Goal: Communication & Community: Answer question/provide support

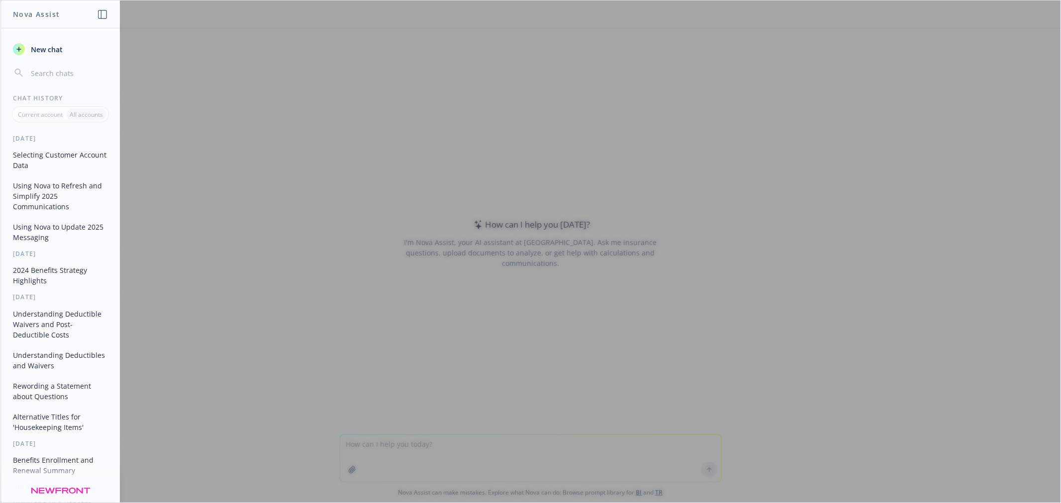
drag, startPoint x: 406, startPoint y: 469, endPoint x: 374, endPoint y: 431, distance: 49.7
click at [374, 431] on div at bounding box center [530, 251] width 1060 height 502
click at [384, 457] on div at bounding box center [530, 251] width 1060 height 502
click at [432, 432] on div at bounding box center [530, 251] width 1060 height 502
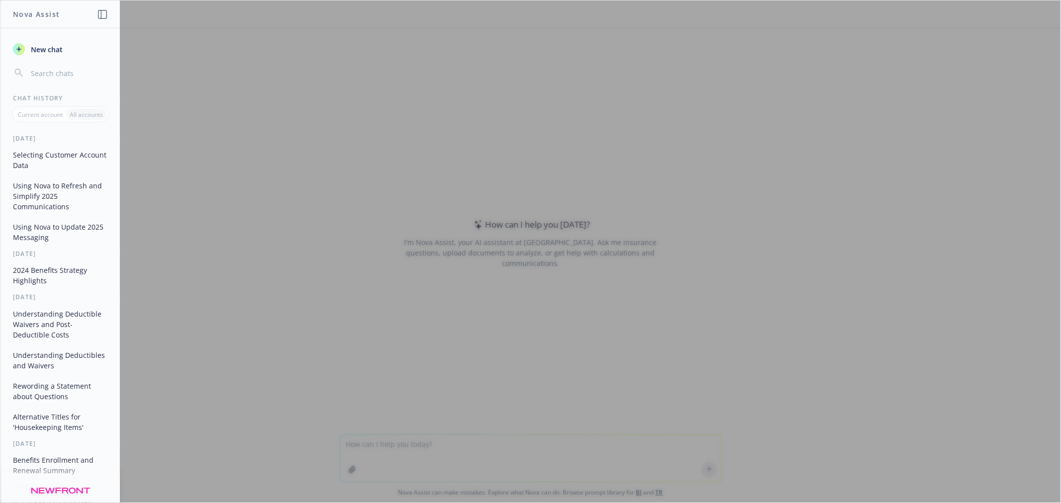
click at [168, 87] on div at bounding box center [530, 251] width 1060 height 502
click at [106, 13] on icon "button" at bounding box center [102, 14] width 9 height 9
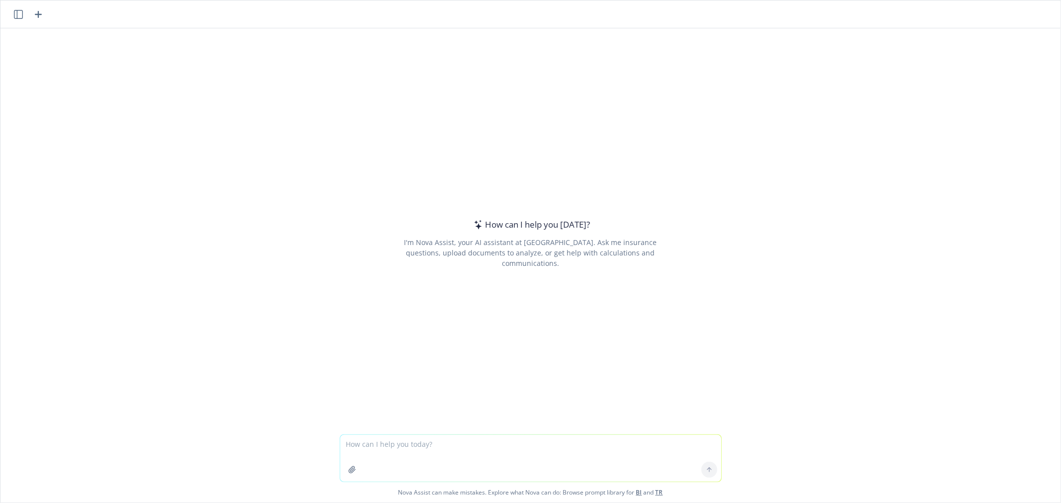
click at [485, 438] on textarea at bounding box center [530, 458] width 381 height 47
paste textarea "Western Digital believes that people are at the center of what we do and who we…"
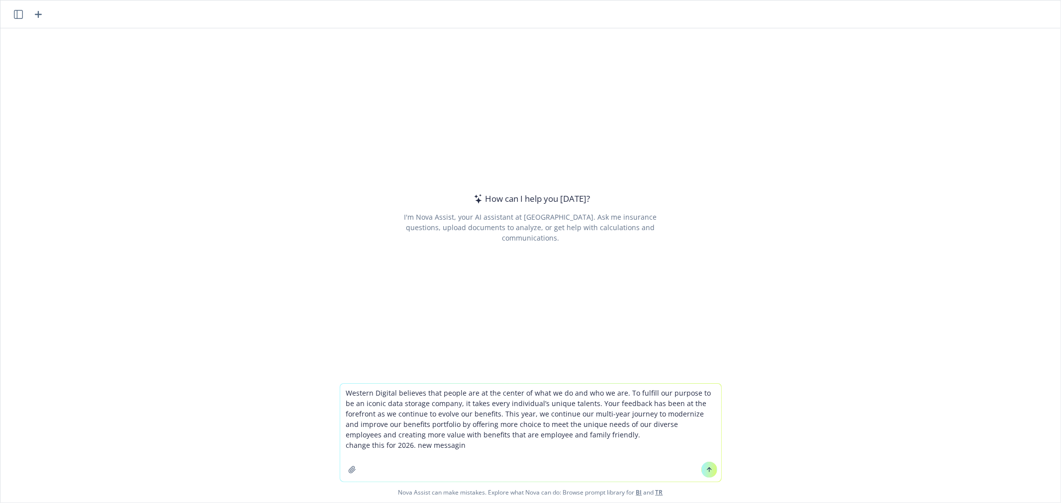
type textarea "Western Digital believes that people are at the center of what we do and who we…"
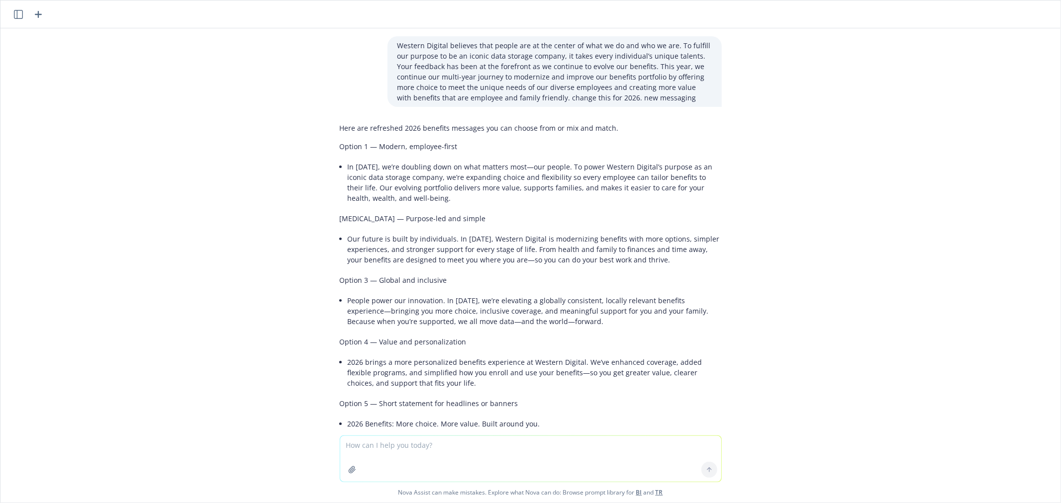
scroll to position [70, 0]
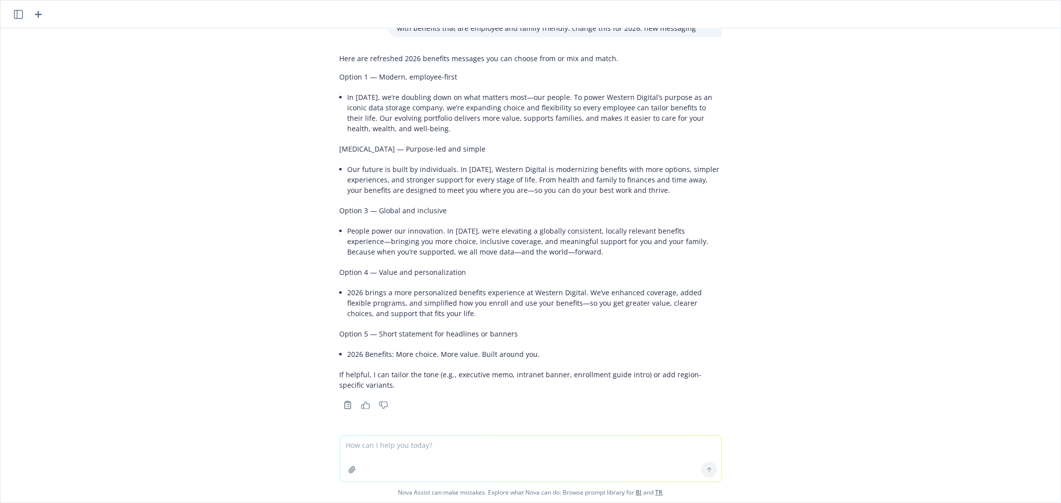
click at [443, 459] on textarea at bounding box center [530, 459] width 381 height 46
type textarea "make a paragraph"
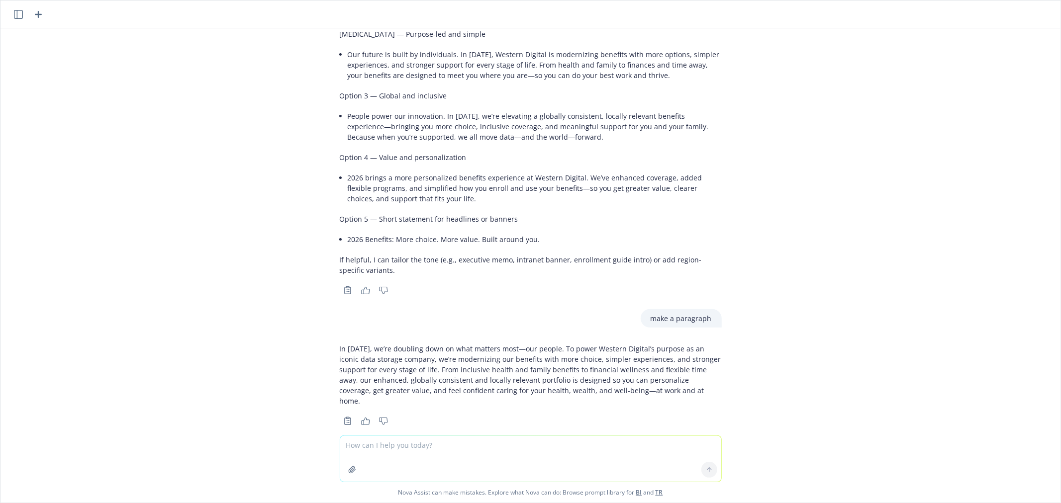
scroll to position [190, 0]
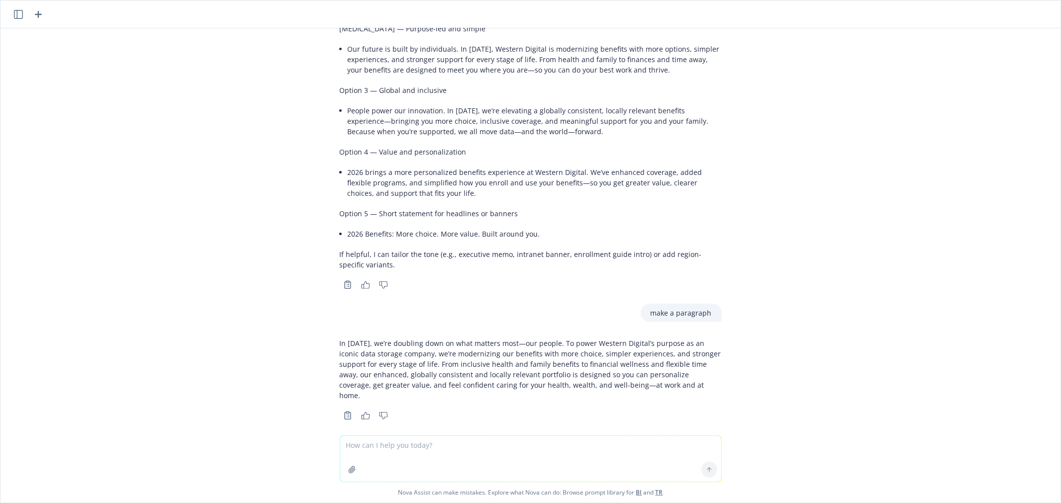
click at [471, 445] on textarea at bounding box center [530, 459] width 381 height 46
type textarea "more professional"
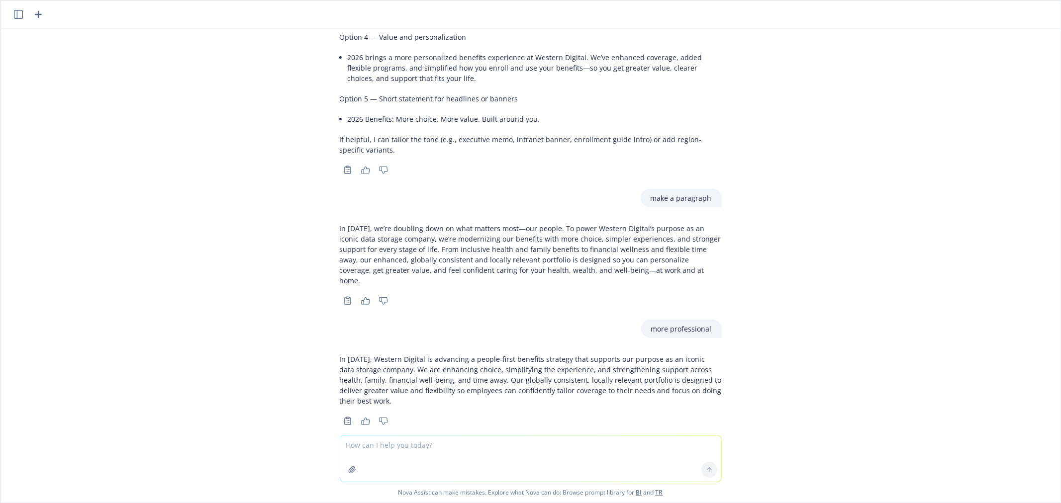
scroll to position [310, 0]
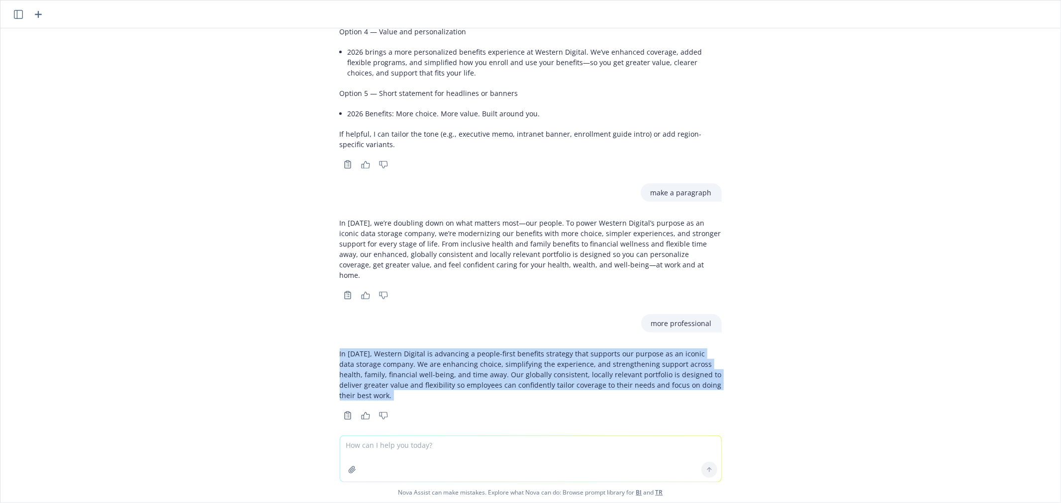
drag, startPoint x: 329, startPoint y: 340, endPoint x: 848, endPoint y: 355, distance: 518.5
click at [848, 355] on div "Western Digital believes that people are at the center of what we do and who we…" at bounding box center [530, 231] width 1060 height 407
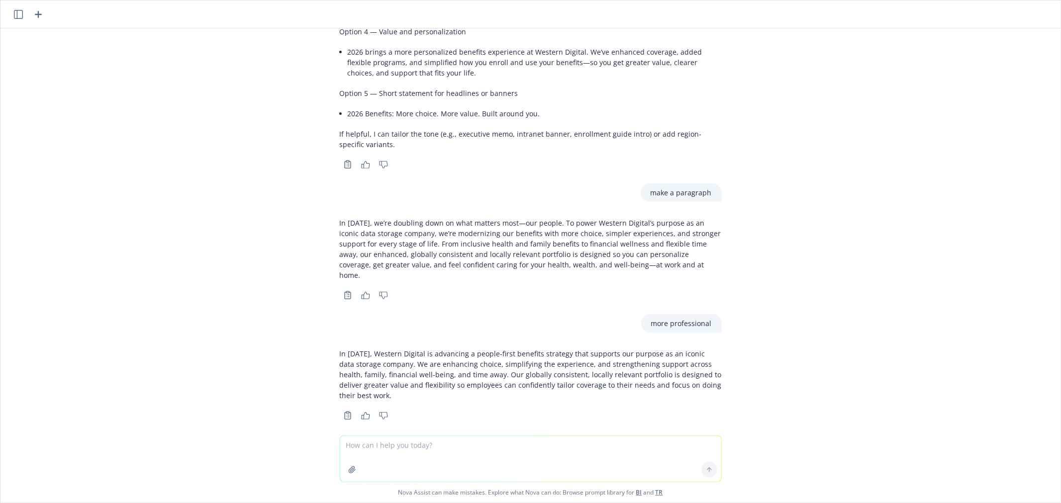
click at [458, 455] on textarea at bounding box center [530, 459] width 381 height 46
type textarea "change that purpose statement in first sentance"
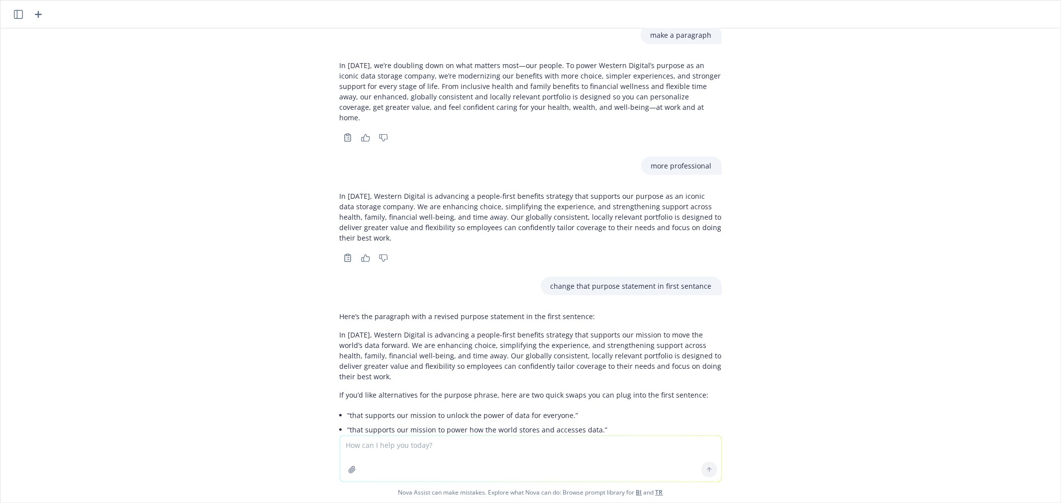
scroll to position [494, 0]
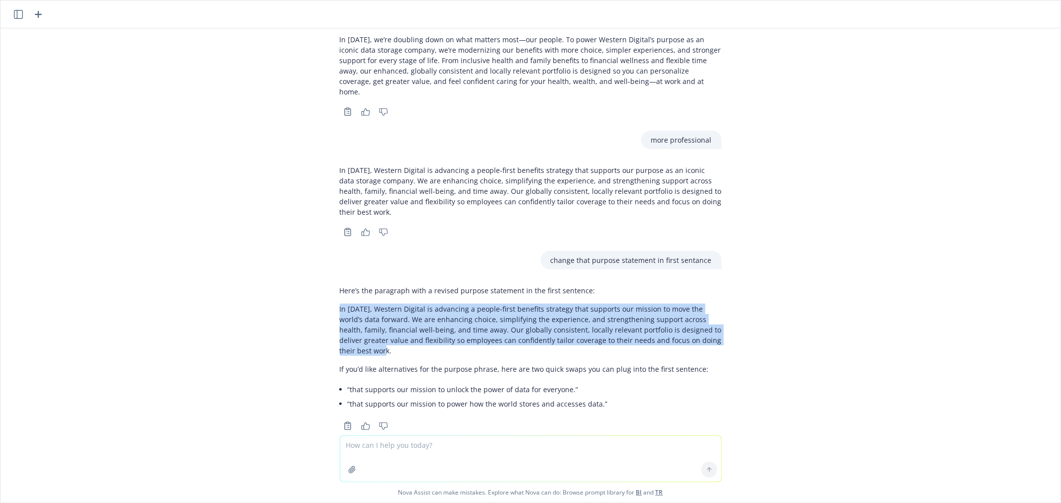
drag, startPoint x: 330, startPoint y: 296, endPoint x: 783, endPoint y: 325, distance: 454.1
click at [783, 325] on div "Western Digital believes that people are at the center of what we do and who we…" at bounding box center [530, 231] width 1060 height 407
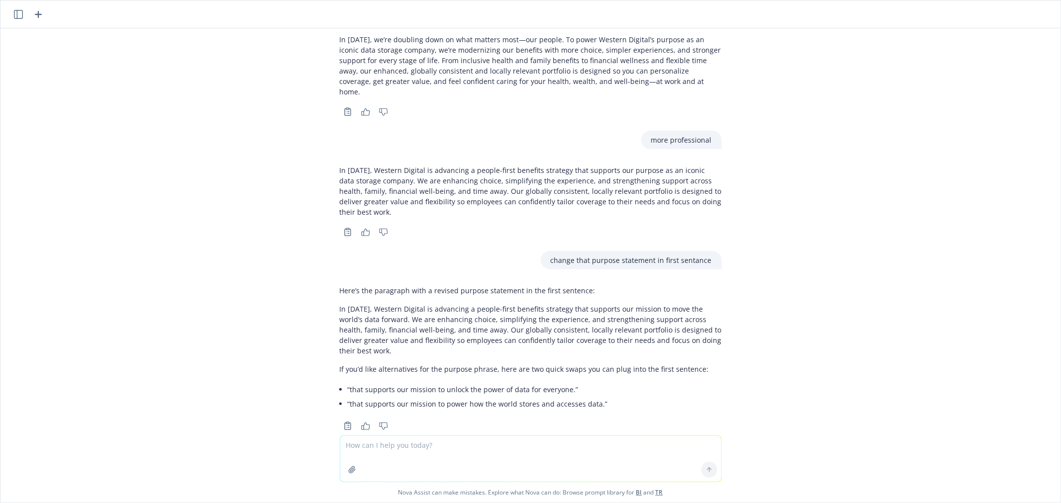
click at [440, 464] on textarea at bounding box center [530, 459] width 381 height 46
type textarea "maybe more about focusing on their people"
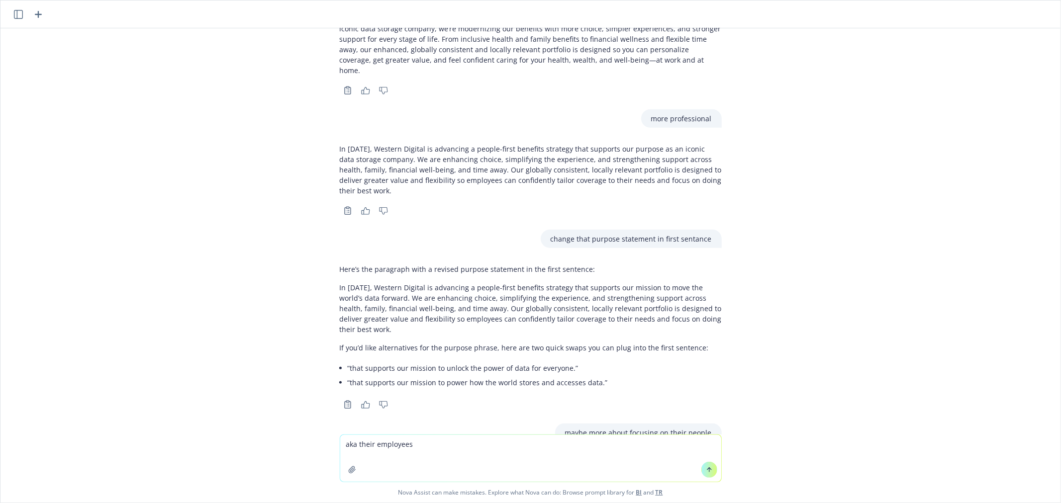
scroll to position [604, 0]
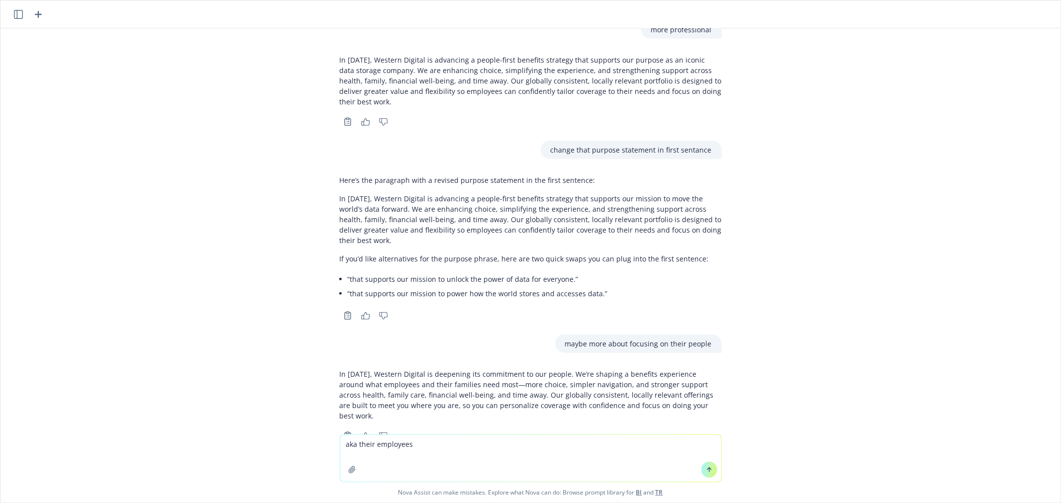
click at [568, 369] on p "In [DATE], Western Digital is deepening its commitment to our people. We’re sha…" at bounding box center [531, 395] width 382 height 52
click at [571, 369] on p "In [DATE], Western Digital is deepening its commitment to our people. We’re sha…" at bounding box center [531, 395] width 382 height 52
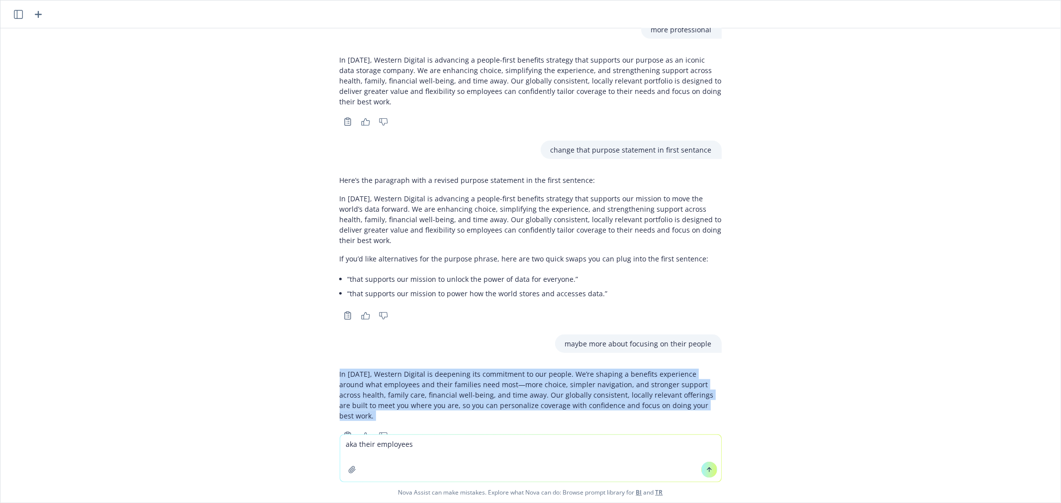
click at [571, 369] on p "In [DATE], Western Digital is deepening its commitment to our people. We’re sha…" at bounding box center [531, 395] width 382 height 52
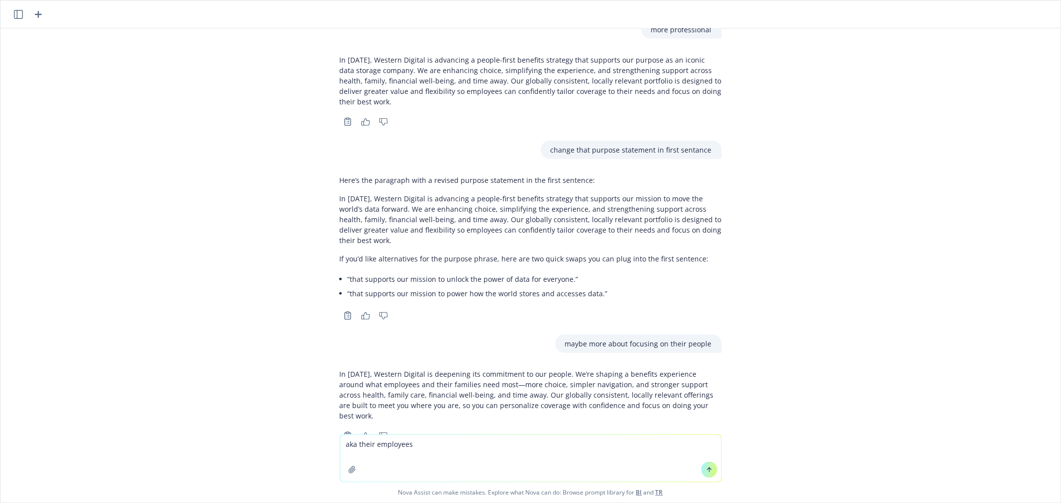
click at [385, 452] on textarea "aka their employees" at bounding box center [530, 458] width 381 height 47
click at [389, 452] on textarea "aka their employees" at bounding box center [530, 458] width 381 height 47
type textarea "make last statement different that's not soft enough"
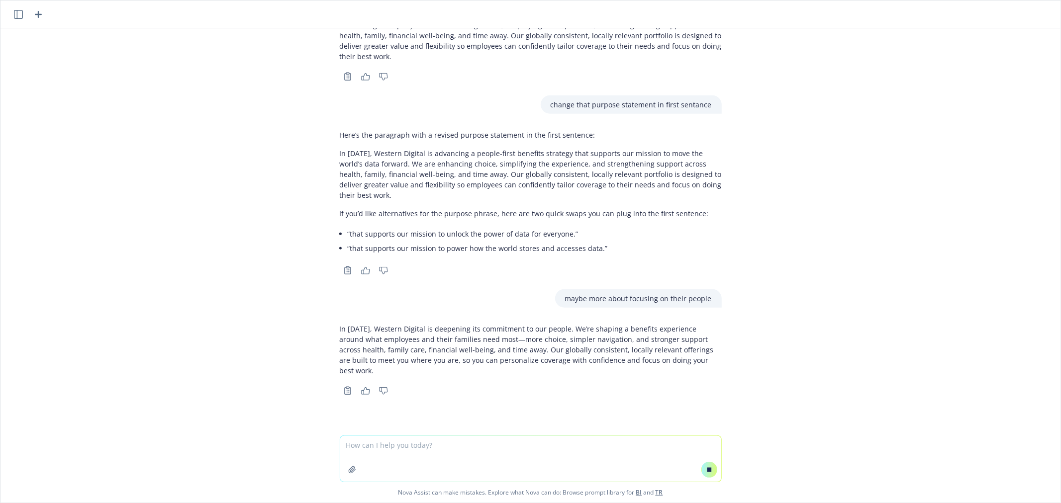
scroll to position [573, 0]
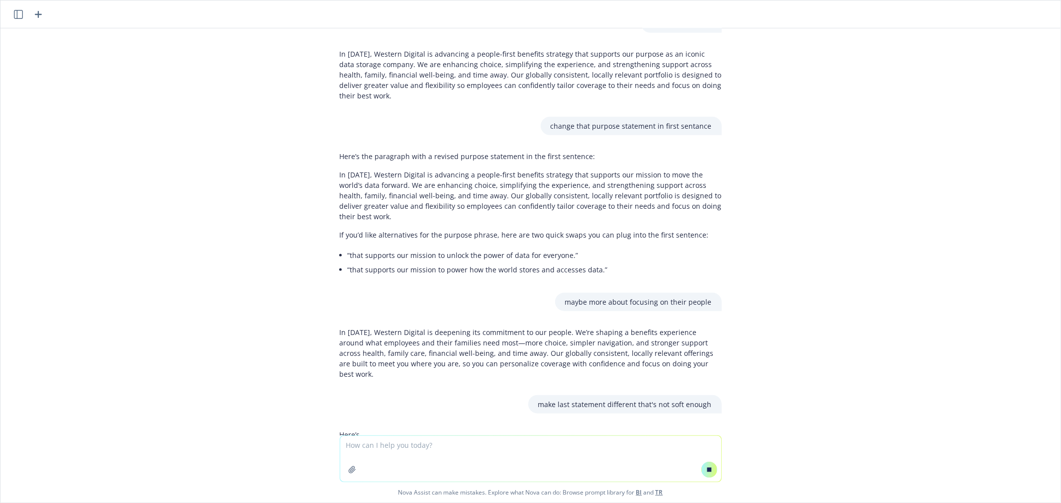
drag, startPoint x: 399, startPoint y: 439, endPoint x: 398, endPoint y: 446, distance: 7.0
click at [398, 445] on textarea at bounding box center [530, 459] width 381 height 46
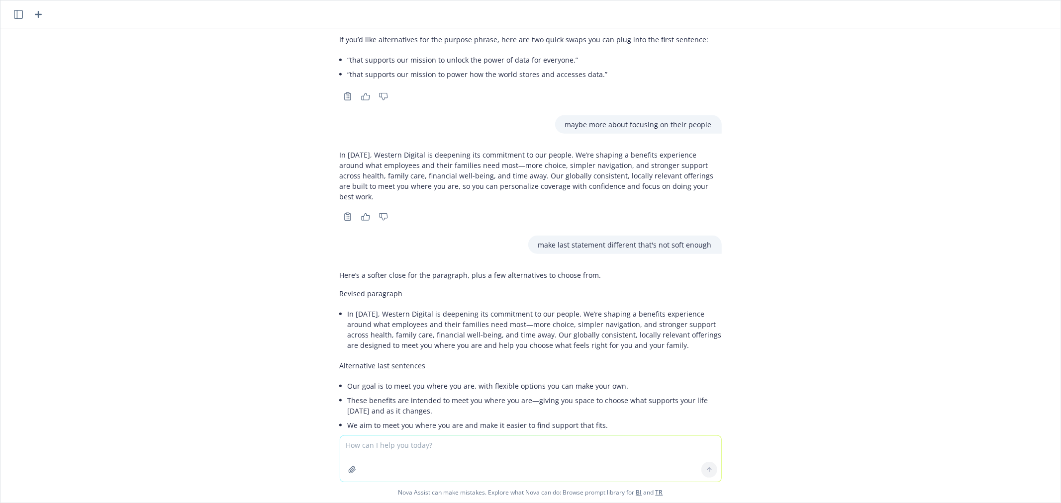
scroll to position [834, 0]
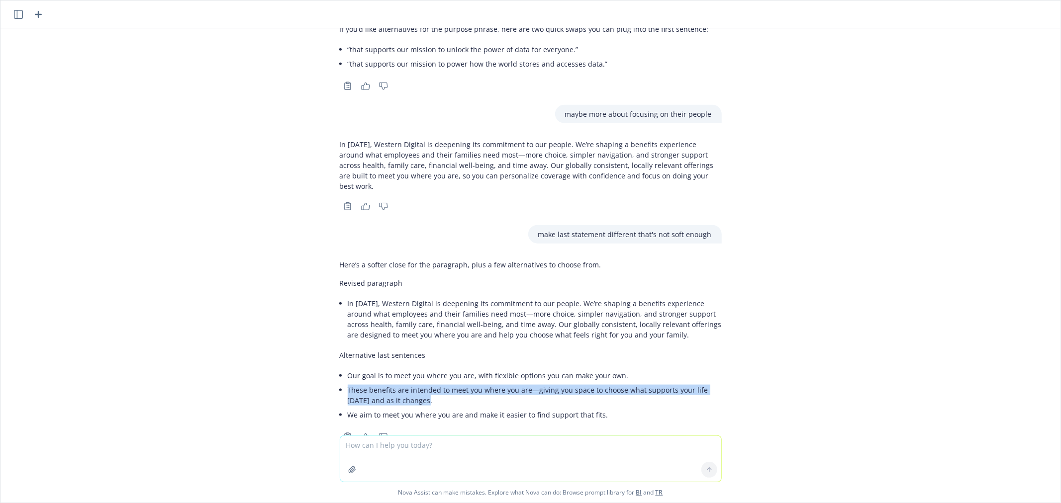
drag, startPoint x: 398, startPoint y: 371, endPoint x: 338, endPoint y: 355, distance: 61.9
click at [340, 355] on div "Here’s a softer close for the paragraph, plus a few alternatives to choose from…" at bounding box center [531, 341] width 382 height 171
copy li "These benefits are intended to meet you where you are—giving you space to choos…"
